Goal: Task Accomplishment & Management: Use online tool/utility

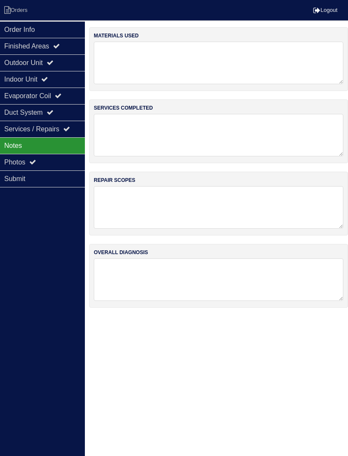
scroll to position [0, 8]
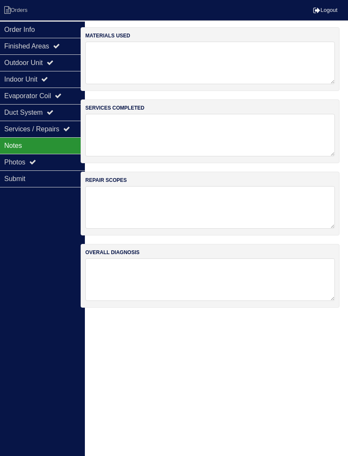
click at [12, 15] on li "Orders" at bounding box center [17, 10] width 34 height 11
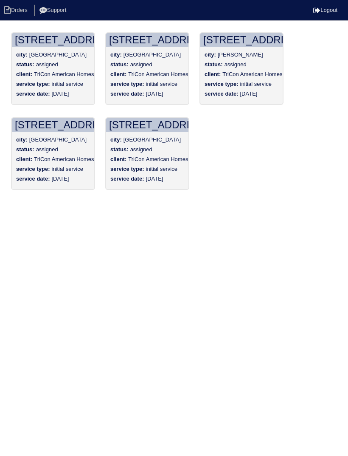
click at [52, 153] on div "status: assigned" at bounding box center [53, 151] width 74 height 10
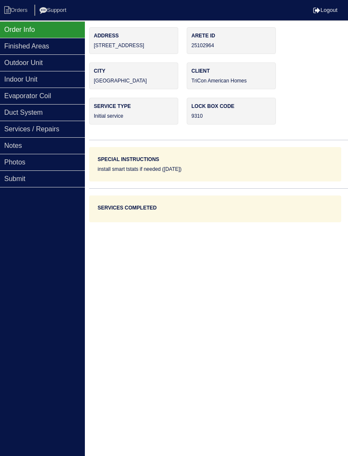
click at [61, 147] on div "Notes" at bounding box center [42, 145] width 85 height 17
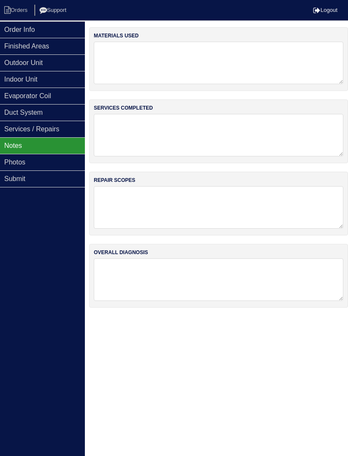
click at [63, 145] on div "Notes" at bounding box center [42, 145] width 85 height 17
click at [65, 164] on div "Photos" at bounding box center [42, 162] width 85 height 17
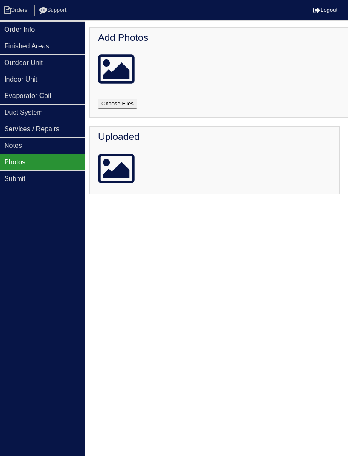
click at [48, 44] on div "Finished Areas" at bounding box center [42, 46] width 85 height 17
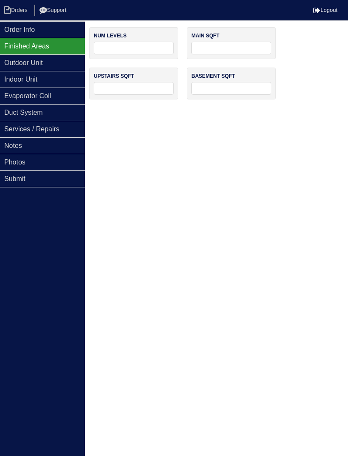
click at [62, 25] on div "Order Info" at bounding box center [42, 29] width 85 height 17
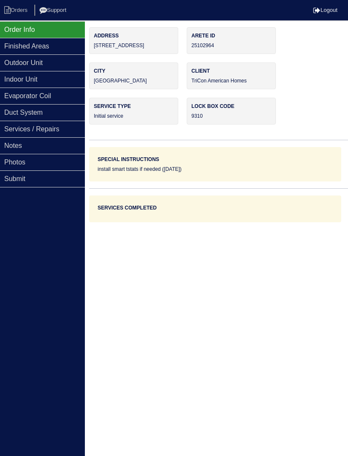
click at [56, 164] on div "Photos" at bounding box center [42, 162] width 85 height 17
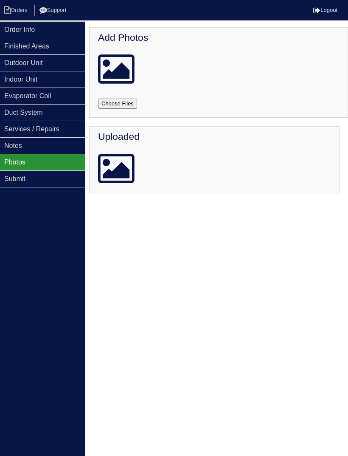
click at [125, 107] on input "file" at bounding box center [127, 104] width 59 height 10
type input "C:\fakepath\IMG_2765.jpeg"
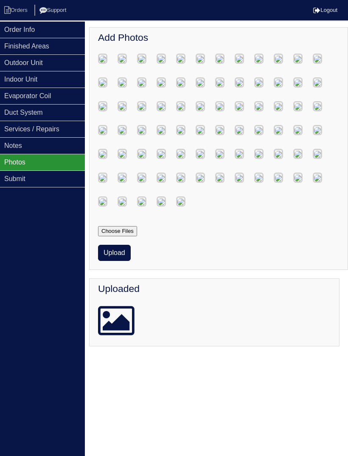
scroll to position [3725, 0]
click at [117, 261] on button "Upload" at bounding box center [114, 253] width 33 height 16
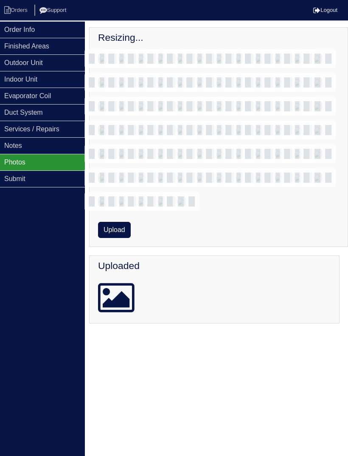
scroll to position [3702, 0]
click at [110, 238] on button "Upload" at bounding box center [114, 230] width 33 height 16
click at [115, 238] on button "Upload" at bounding box center [114, 230] width 33 height 16
click at [112, 238] on button "Upload" at bounding box center [114, 230] width 33 height 16
click at [126, 238] on button "Upload" at bounding box center [114, 230] width 33 height 16
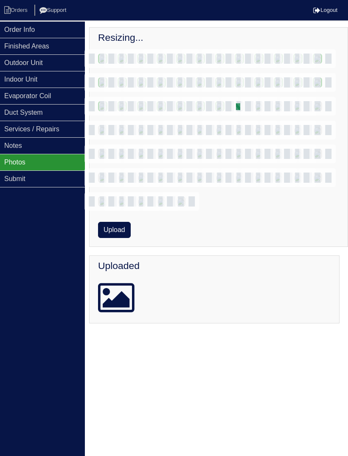
click at [116, 238] on button "Upload" at bounding box center [114, 230] width 33 height 16
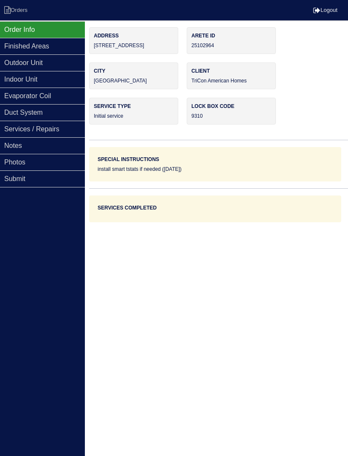
click at [31, 167] on div "Photos" at bounding box center [42, 162] width 85 height 17
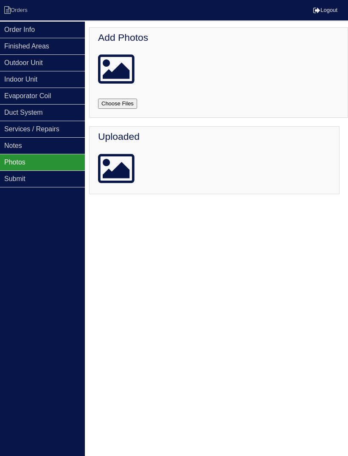
click at [121, 105] on input "file" at bounding box center [127, 104] width 59 height 10
type input "C:\fakepath\IMG_2844.jpeg"
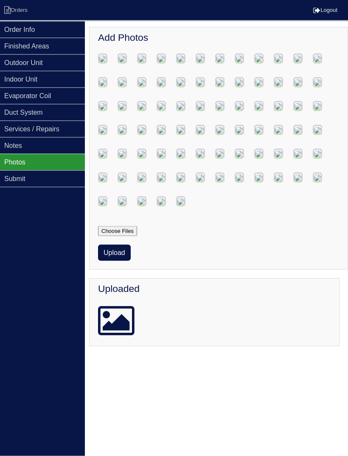
scroll to position [3828, 0]
click at [118, 261] on button "Upload" at bounding box center [114, 253] width 33 height 16
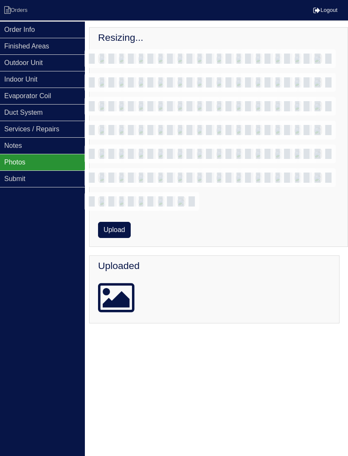
scroll to position [3805, 0]
click at [118, 238] on button "Upload" at bounding box center [114, 230] width 33 height 16
click at [114, 238] on button "Upload" at bounding box center [114, 230] width 33 height 16
click at [279, 247] on div "Resizing... Loading… Loading… Loading… Loading… Loading… Loading… Loading… Load…" at bounding box center [218, 137] width 259 height 220
click at [126, 238] on button "Upload" at bounding box center [114, 230] width 33 height 16
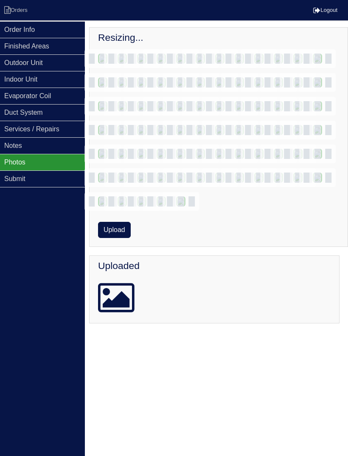
click at [126, 238] on button "Upload" at bounding box center [114, 230] width 33 height 16
click at [130, 238] on button "Upload" at bounding box center [114, 230] width 33 height 16
click at [132, 247] on div "Resizing... Loading… Loading… Loading… Loading… Loading… Loading… Loading… Load…" at bounding box center [218, 137] width 259 height 220
click at [124, 247] on div "Resizing... Loading… Loading… Loading… Loading… Loading… Loading… Loading… Load…" at bounding box center [218, 137] width 259 height 220
click at [113, 238] on button "Upload" at bounding box center [114, 230] width 33 height 16
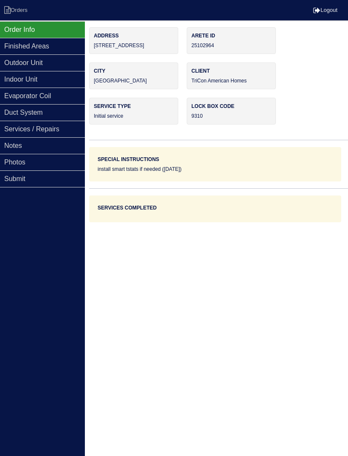
click at [47, 167] on div "Photos" at bounding box center [42, 162] width 85 height 17
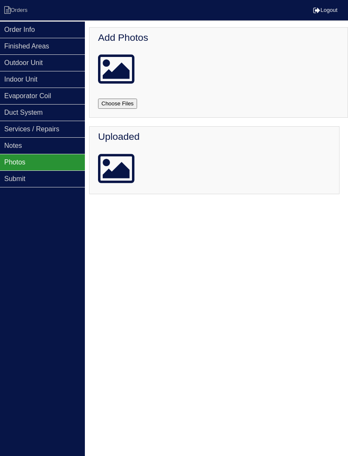
click at [129, 101] on input "file" at bounding box center [127, 104] width 59 height 10
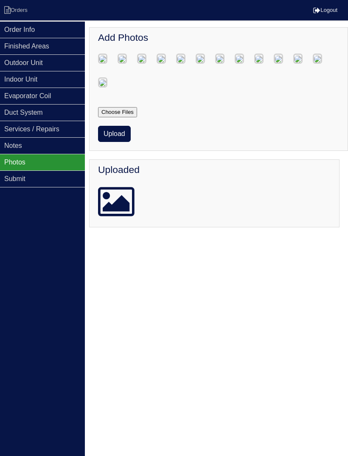
scroll to position [323, 0]
click at [119, 142] on button "Upload" at bounding box center [114, 134] width 33 height 16
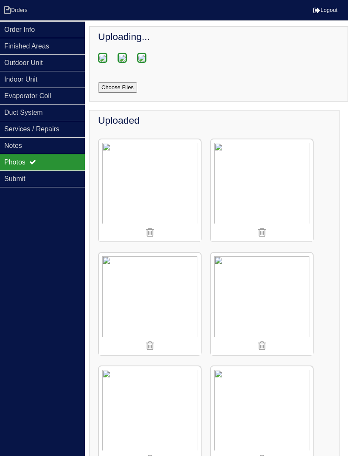
scroll to position [0, 0]
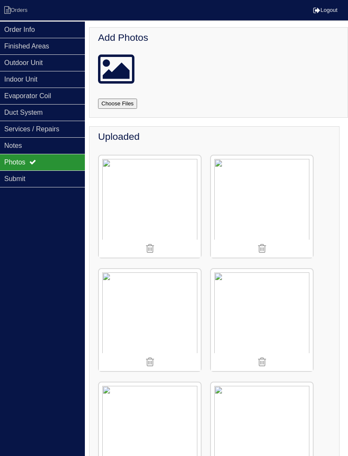
click at [130, 105] on input "file" at bounding box center [127, 104] width 59 height 10
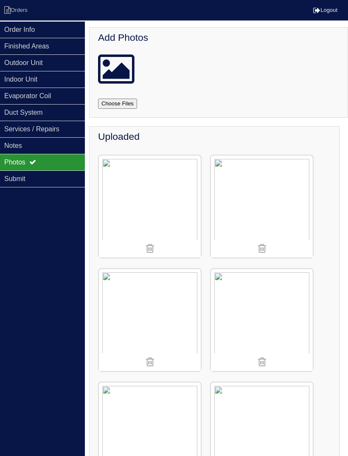
click at [121, 103] on input "file" at bounding box center [127, 104] width 59 height 10
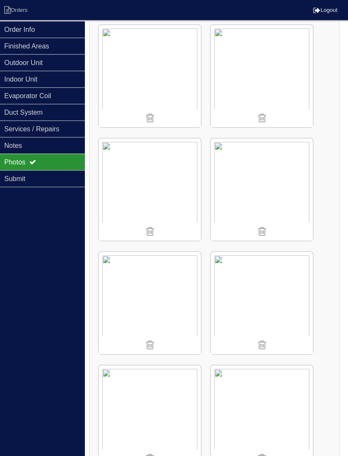
scroll to position [842, 0]
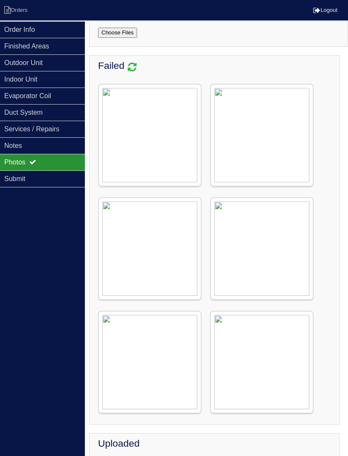
scroll to position [0, 0]
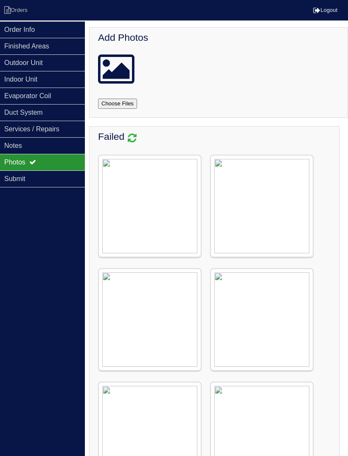
click at [129, 144] on div at bounding box center [132, 138] width 16 height 15
click at [125, 104] on input "file" at bounding box center [127, 104] width 59 height 10
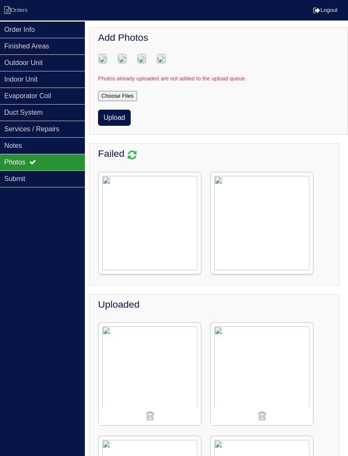
click at [122, 126] on button "Upload" at bounding box center [114, 118] width 33 height 16
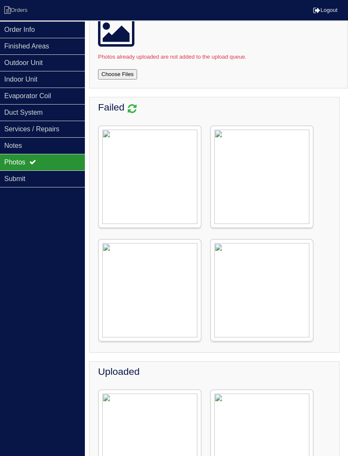
scroll to position [34, 0]
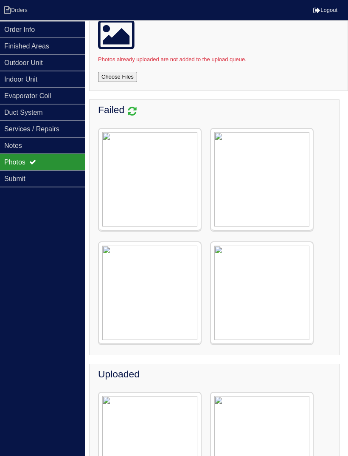
click at [124, 73] on input "file" at bounding box center [127, 77] width 59 height 10
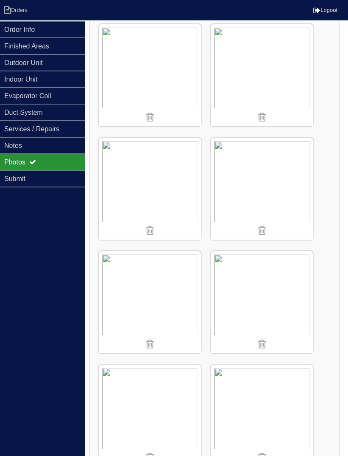
scroll to position [992, 0]
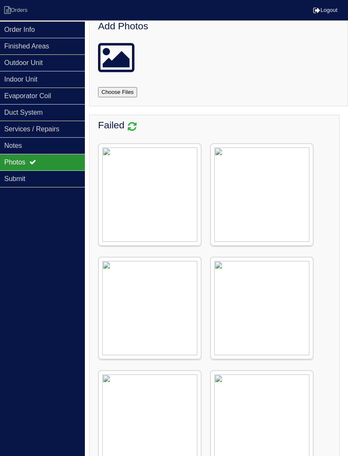
scroll to position [0, 0]
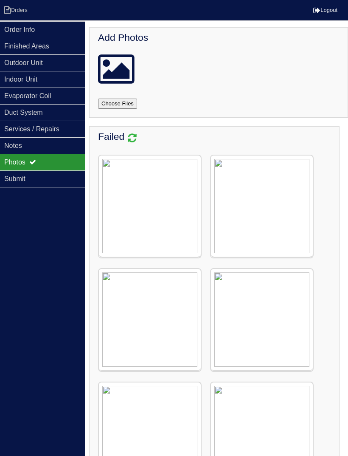
click at [127, 140] on div at bounding box center [132, 138] width 16 height 15
click at [132, 102] on input "file" at bounding box center [127, 104] width 59 height 10
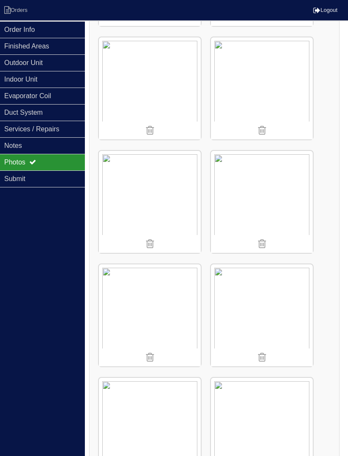
scroll to position [625, 0]
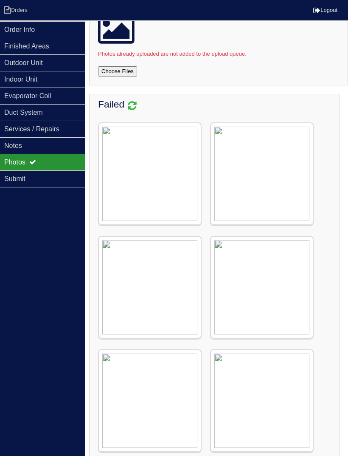
scroll to position [0, 0]
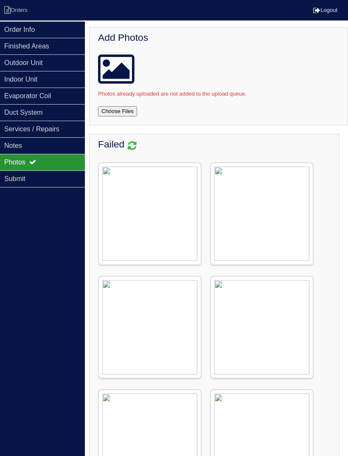
click at [129, 113] on input "file" at bounding box center [127, 111] width 59 height 10
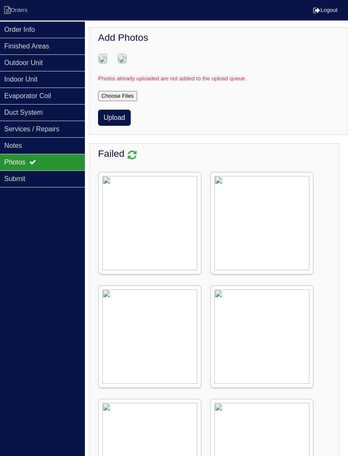
click at [124, 126] on button "Upload" at bounding box center [114, 118] width 33 height 16
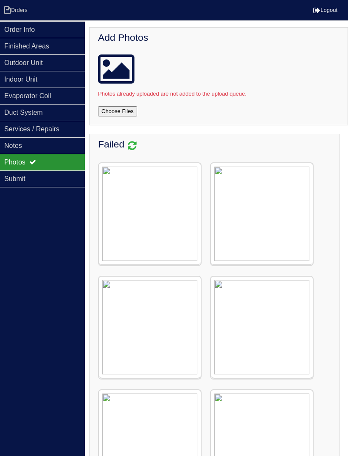
click at [127, 110] on input "file" at bounding box center [127, 111] width 59 height 10
type input "C:\fakepath\IMG_2785.jpeg"
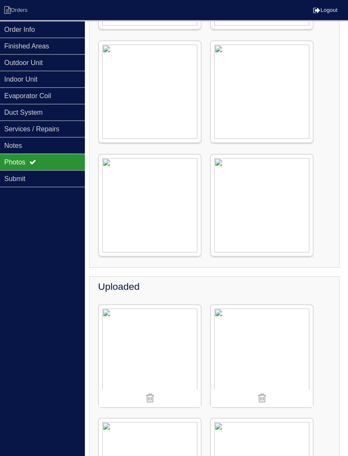
scroll to position [291, 0]
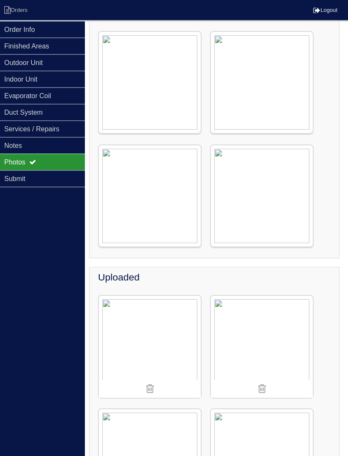
scroll to position [585, 0]
